Goal: Task Accomplishment & Management: Manage account settings

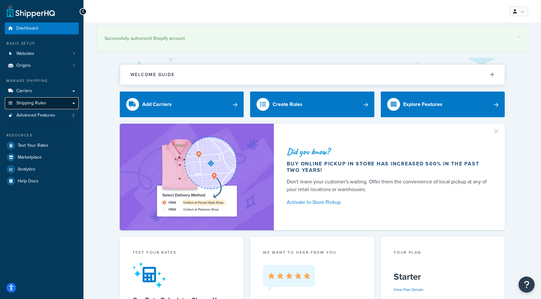
click at [32, 102] on span "Shipping Rules" at bounding box center [31, 102] width 30 height 5
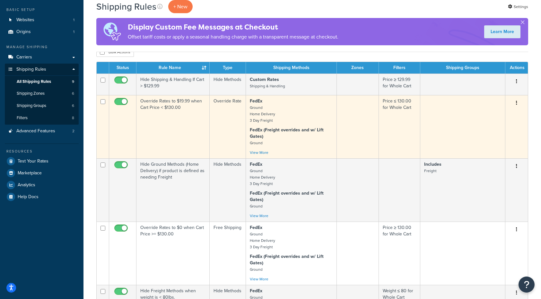
scroll to position [39, 0]
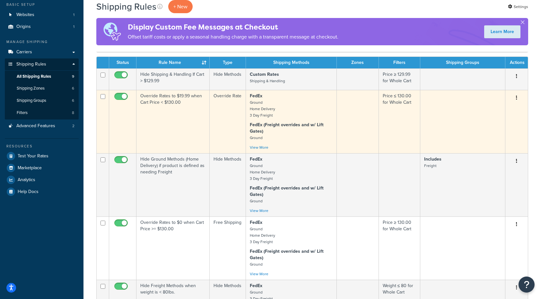
click at [179, 180] on td "Hide Ground Methods (Home Delivery) if product is defined as needing Freight" at bounding box center [172, 184] width 73 height 63
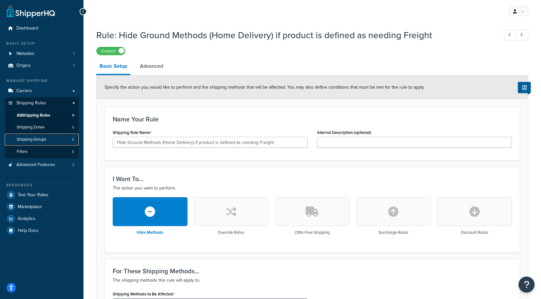
click at [26, 139] on span "Shipping Groups" at bounding box center [32, 139] width 30 height 5
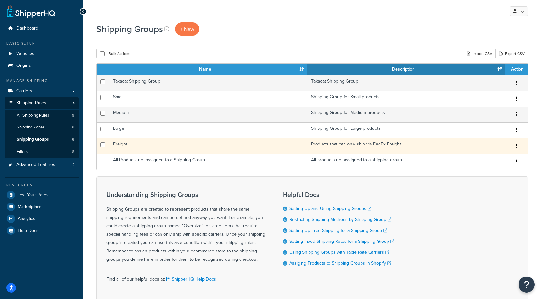
click at [413, 145] on td "Products that can only ship via FedEx Freight" at bounding box center [406, 146] width 198 height 16
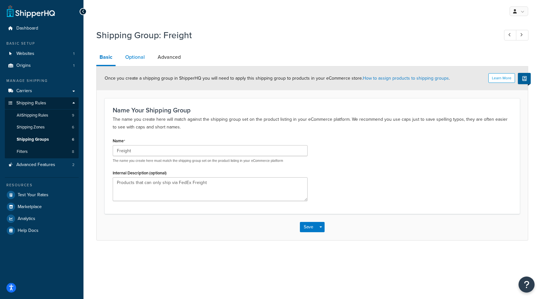
click at [134, 58] on link "Optional" at bounding box center [135, 56] width 26 height 15
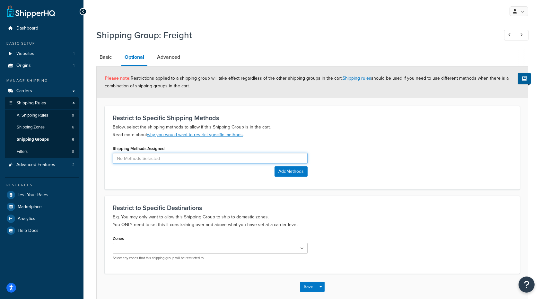
click at [166, 160] on input at bounding box center [210, 158] width 195 height 11
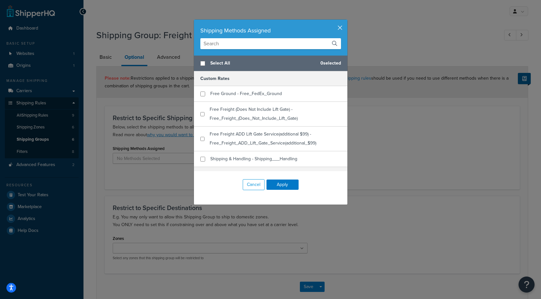
click at [346, 21] on button "button" at bounding box center [347, 21] width 2 height 2
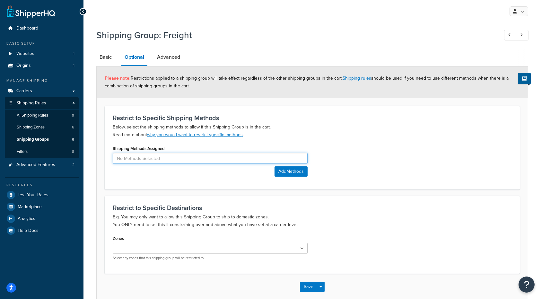
click at [194, 158] on input at bounding box center [210, 158] width 195 height 11
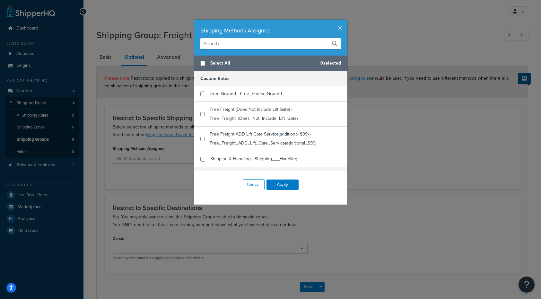
click at [383, 119] on div "Shipping Methods Assigned Select All 0 selected Custom Rates Free Ground - Free…" at bounding box center [270, 149] width 541 height 299
click at [346, 21] on button "button" at bounding box center [347, 21] width 2 height 2
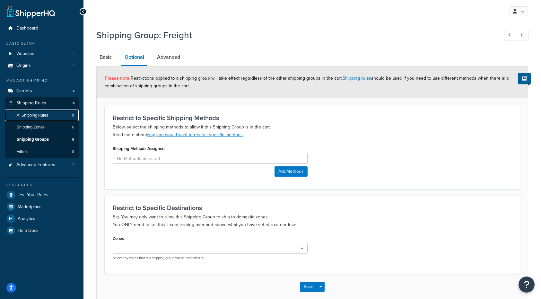
click at [35, 116] on span "All Shipping Rules" at bounding box center [32, 115] width 31 height 5
